Goal: Check status: Check status

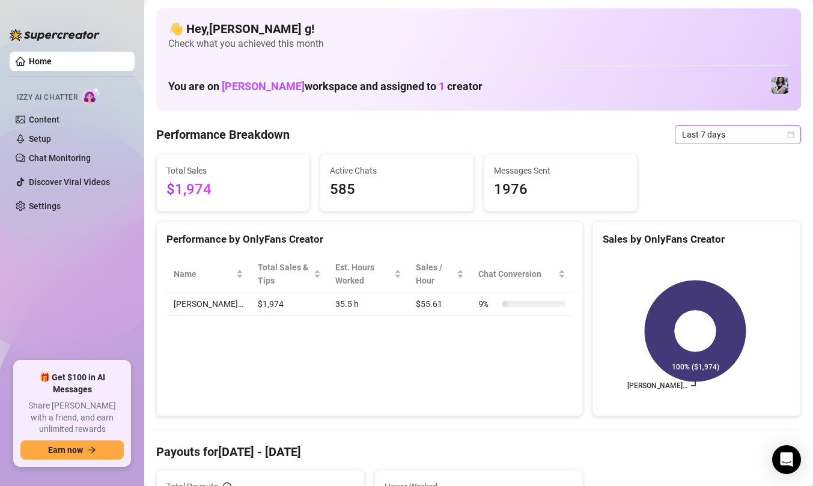
click at [787, 132] on icon "calendar" at bounding box center [790, 134] width 7 height 7
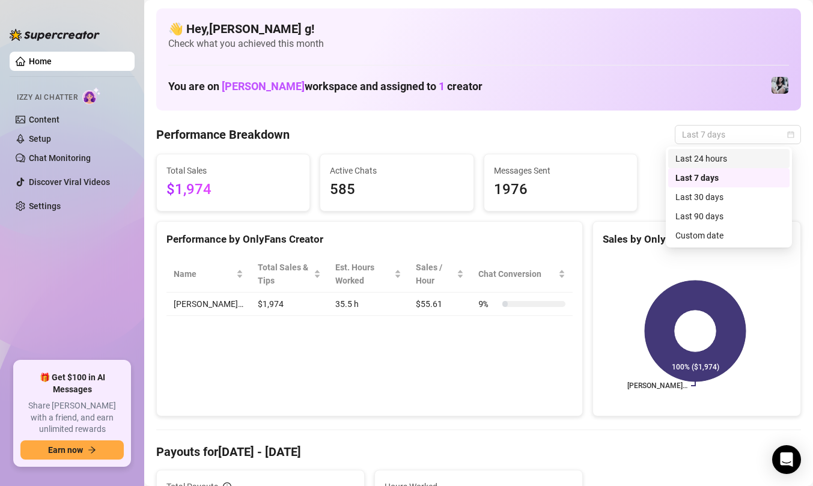
click at [730, 166] on div "Last 24 hours" at bounding box center [728, 158] width 121 height 19
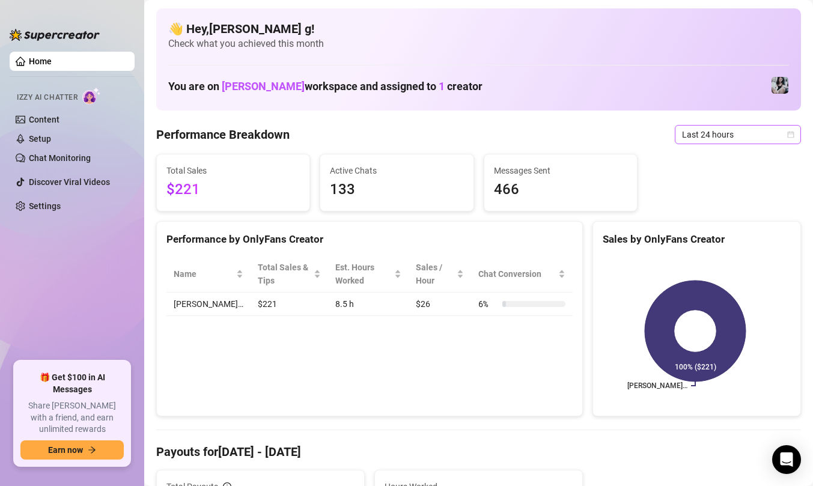
click at [787, 135] on div "Last 24 hours" at bounding box center [737, 134] width 126 height 19
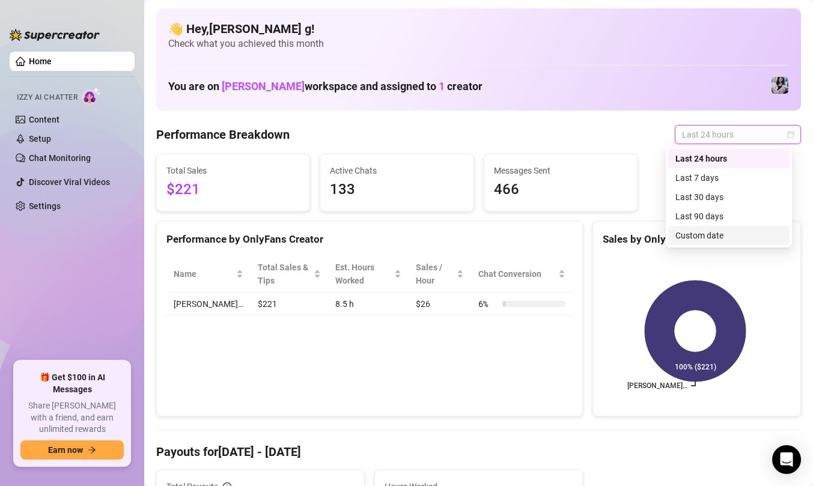
click at [699, 235] on div "Custom date" at bounding box center [728, 235] width 107 height 13
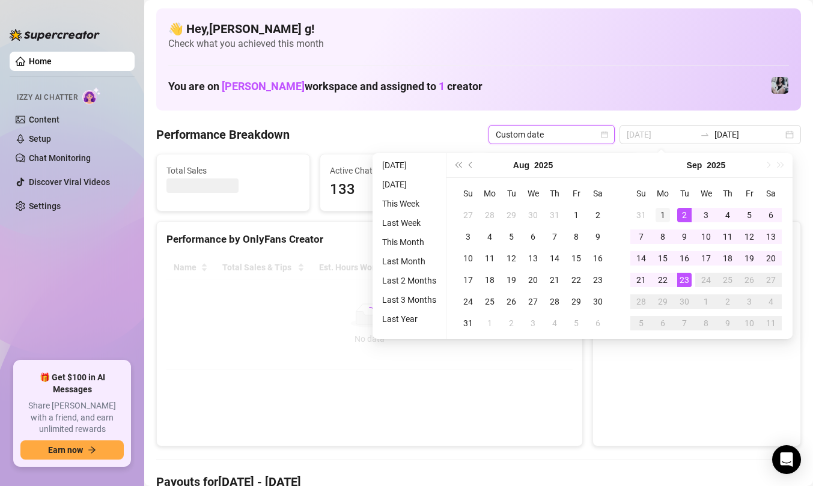
click at [665, 212] on div "1" at bounding box center [662, 215] width 14 height 14
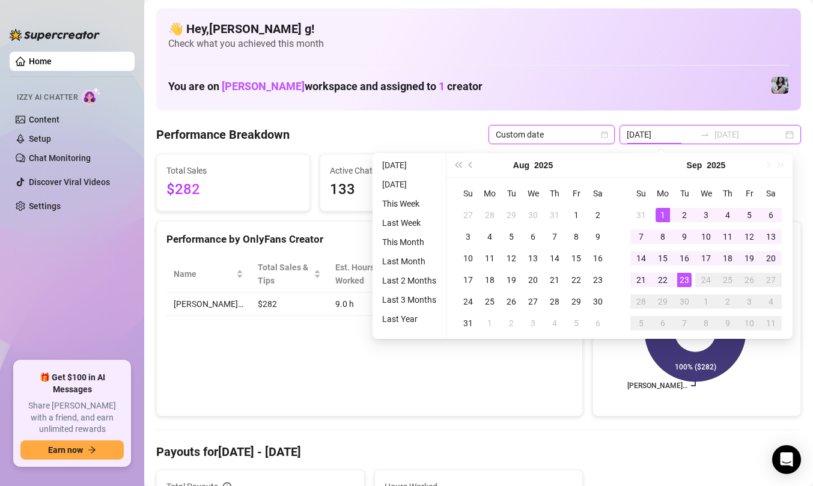
type input "[DATE]"
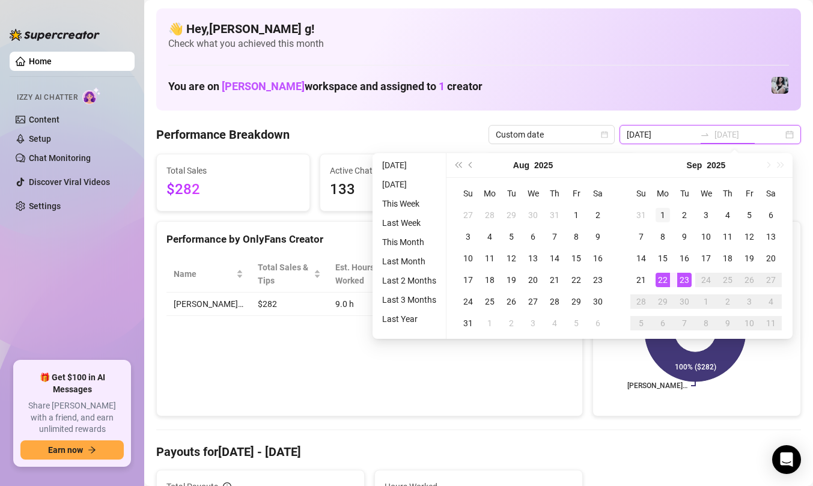
type input "[DATE]"
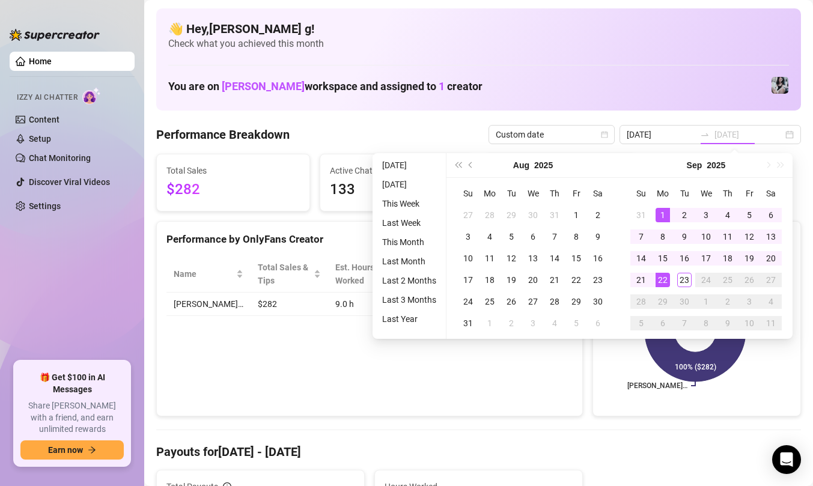
click at [659, 213] on div "1" at bounding box center [662, 215] width 14 height 14
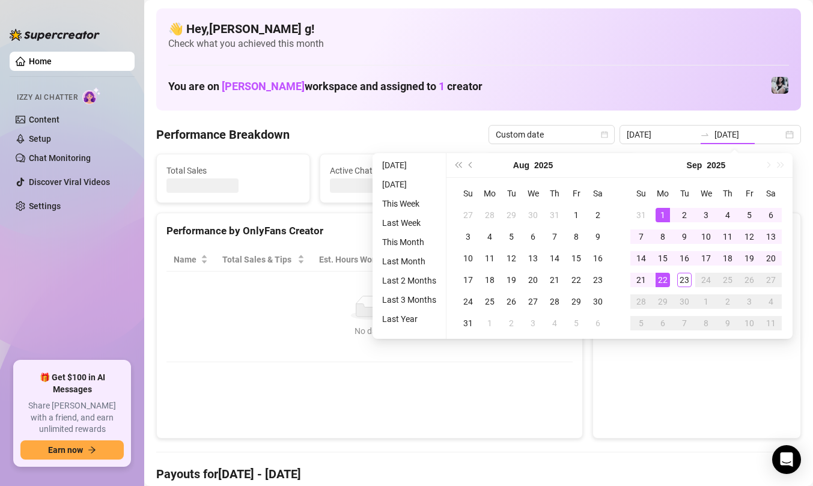
type input "[DATE]"
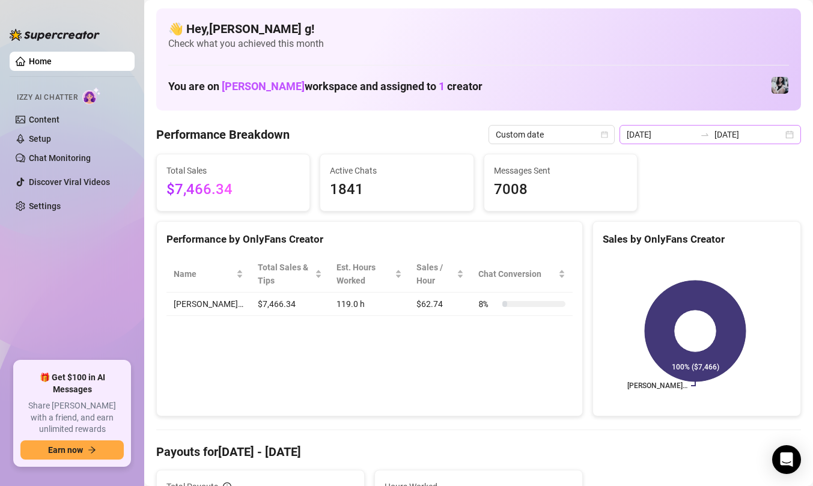
click at [779, 138] on div "[DATE] [DATE]" at bounding box center [709, 134] width 181 height 19
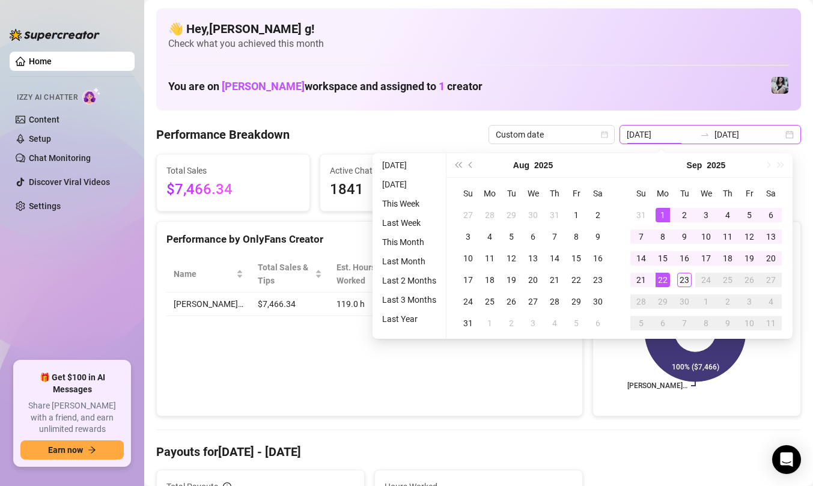
type input "[DATE]"
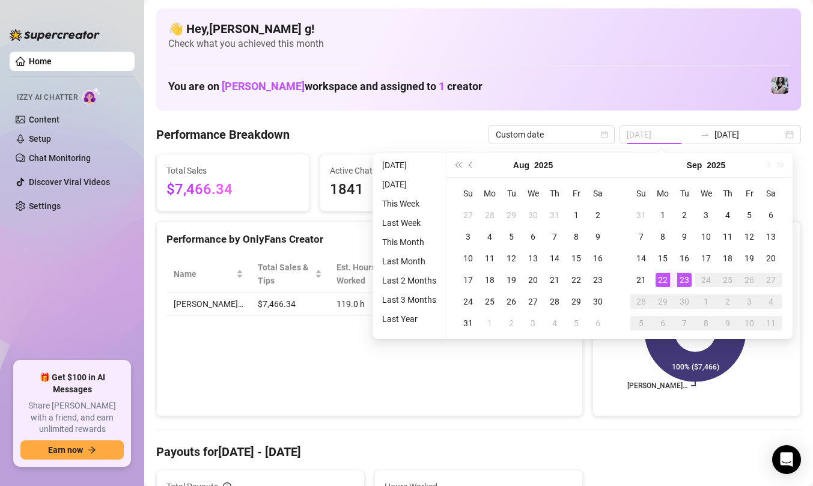
click at [680, 280] on div "23" at bounding box center [684, 280] width 14 height 14
type input "[DATE]"
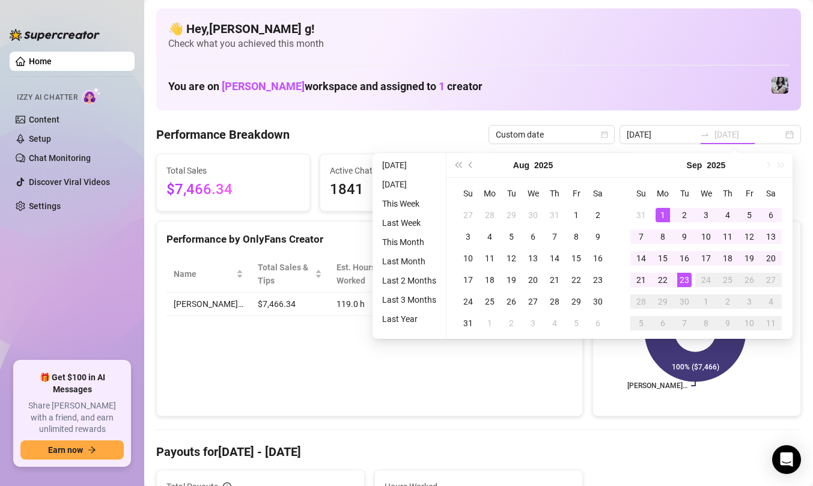
click at [661, 211] on div "1" at bounding box center [662, 215] width 14 height 14
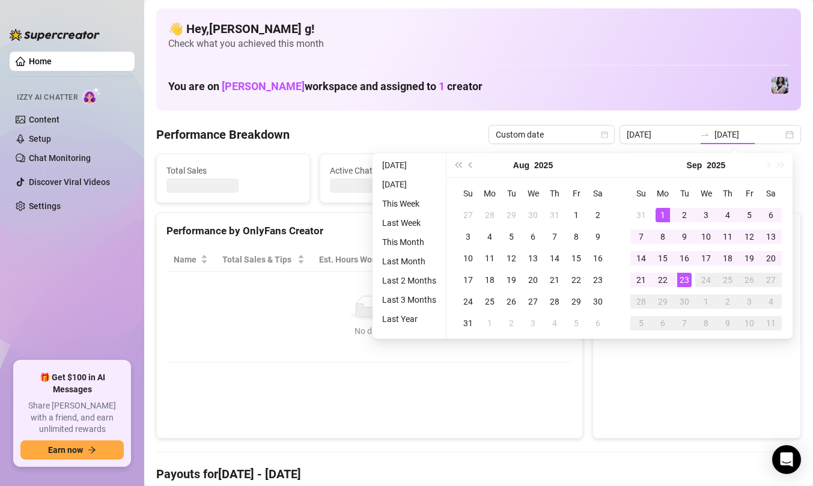
type input "[DATE]"
